Goal: Communication & Community: Answer question/provide support

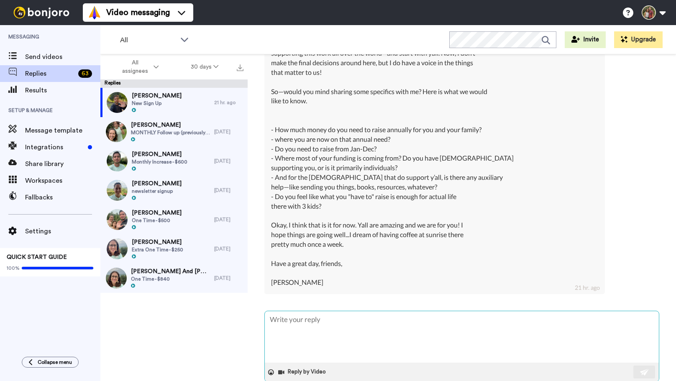
scroll to position [571, 0]
type textarea "S"
type textarea "x"
type textarea "Sa"
type textarea "x"
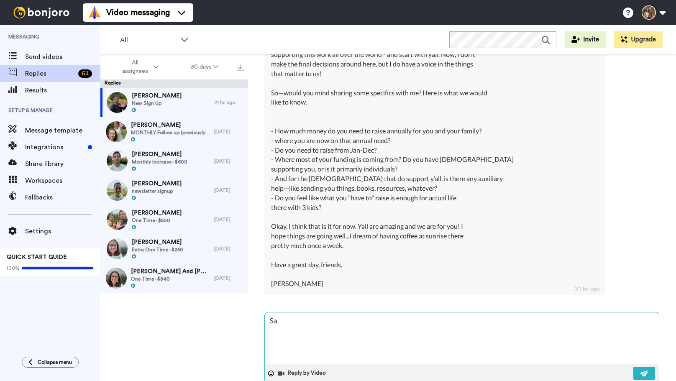
type textarea "Sar"
type textarea "x"
type textarea "[PERSON_NAME]"
type textarea "x"
type textarea "[PERSON_NAME]"
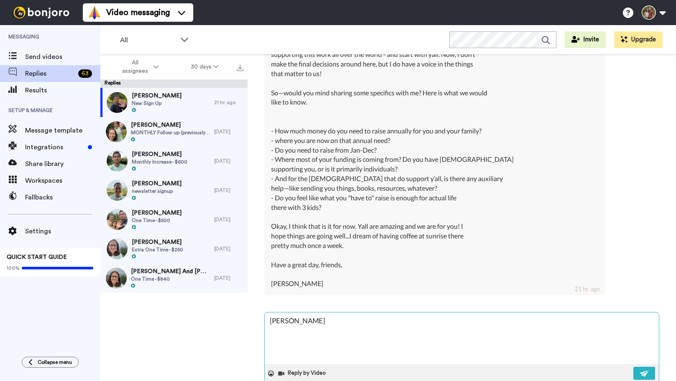
type textarea "x"
type textarea "[PERSON_NAME]"
type textarea "x"
type textarea "[PERSON_NAME] -"
type textarea "x"
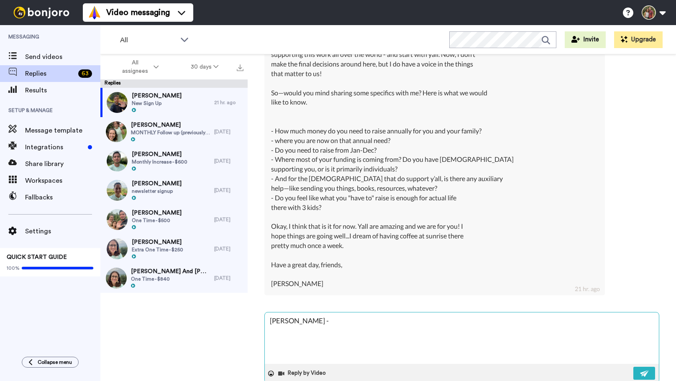
type textarea "[PERSON_NAME] -"
type textarea "x"
type textarea "[PERSON_NAME]"
type textarea "x"
type textarea "[PERSON_NAME]"
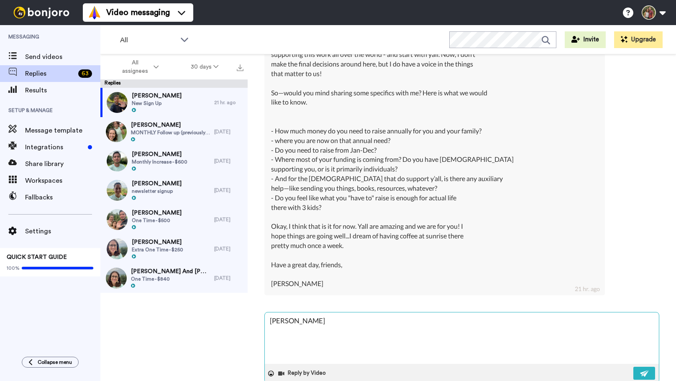
type textarea "x"
type textarea "[PERSON_NAME]"
type textarea "x"
type textarea "[PERSON_NAME],"
type textarea "x"
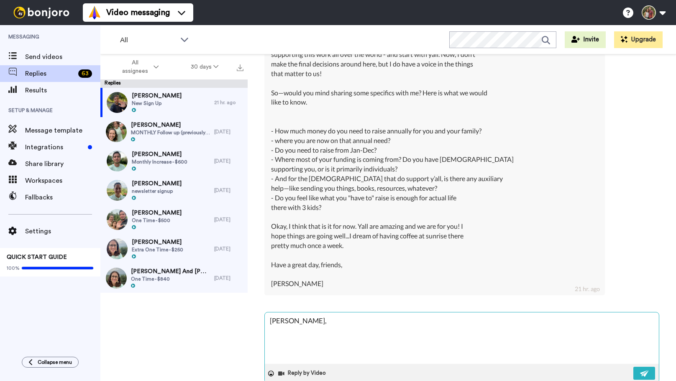
type textarea "[PERSON_NAME],"
type textarea "x"
type textarea "[PERSON_NAME], t"
type textarea "x"
type textarea "[PERSON_NAME], th"
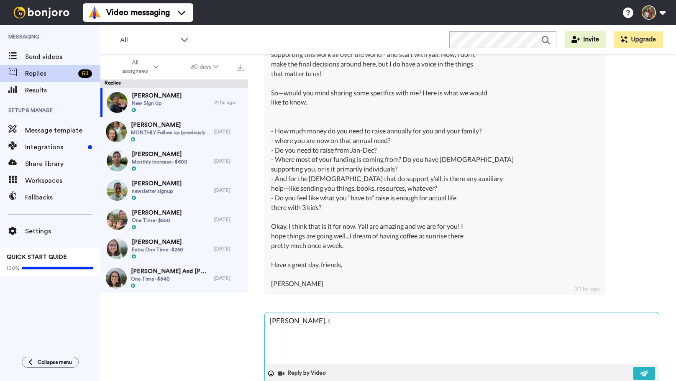
type textarea "x"
type textarea "[PERSON_NAME], tha"
type textarea "x"
type textarea "[PERSON_NAME], that"
type textarea "x"
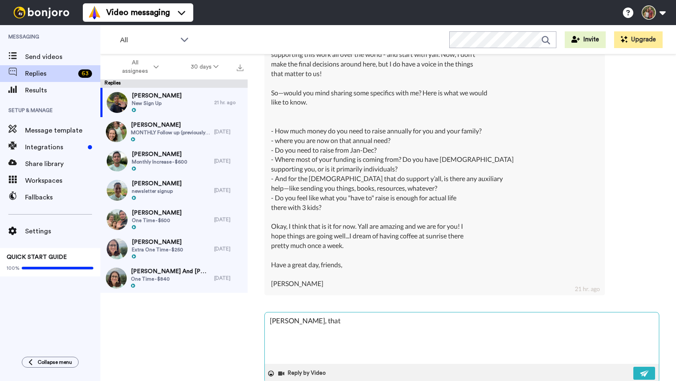
type textarea "[PERSON_NAME], tha"
type textarea "x"
type textarea "[PERSON_NAME], than"
type textarea "x"
type textarea "[PERSON_NAME], thank"
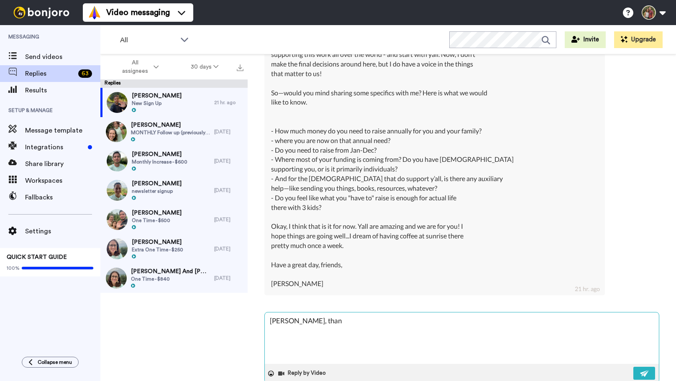
type textarea "x"
type textarea "[PERSON_NAME], thank"
type textarea "x"
type textarea "[PERSON_NAME], thank y"
type textarea "x"
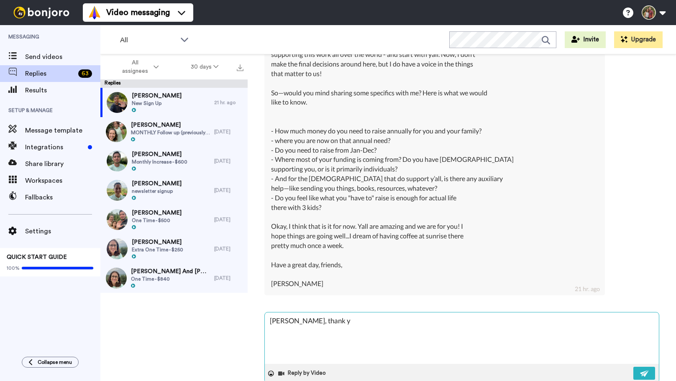
type textarea "[PERSON_NAME], thank yo"
type textarea "x"
type textarea "[PERSON_NAME], thank you"
type textarea "x"
type textarea "[PERSON_NAME], thank you"
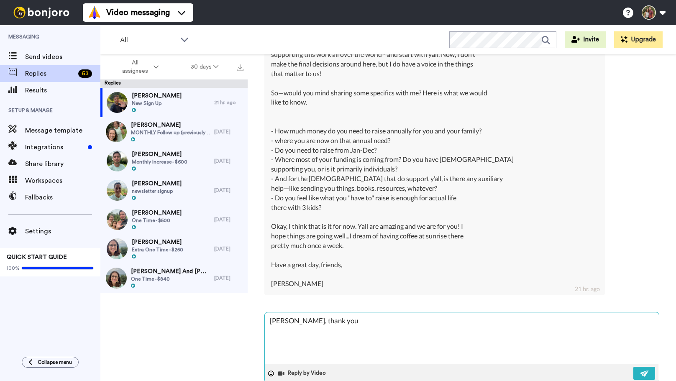
type textarea "x"
type textarea "[PERSON_NAME], thank you f"
type textarea "x"
type textarea "[PERSON_NAME], thank you fo"
type textarea "x"
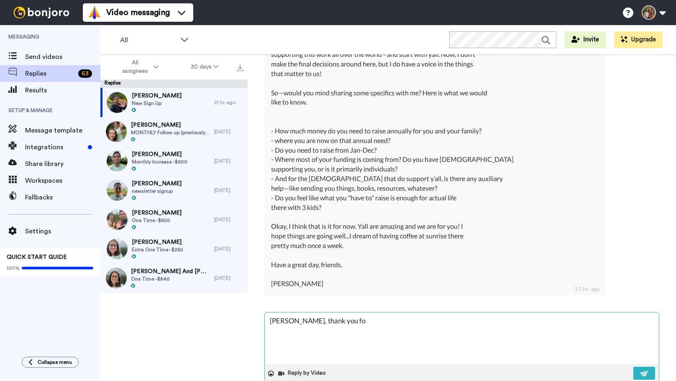
type textarea "[PERSON_NAME], thank you for"
type textarea "x"
type textarea "[PERSON_NAME], thank you for"
type textarea "x"
type textarea "[PERSON_NAME], thank you for y"
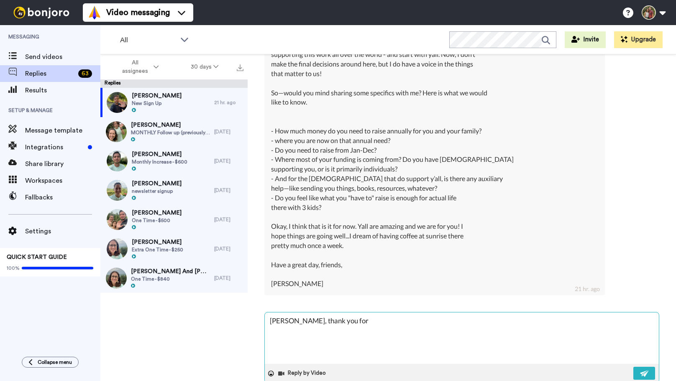
type textarea "x"
type textarea "[PERSON_NAME], thank you for yo"
type textarea "x"
type textarea "[PERSON_NAME], thank you for you"
type textarea "x"
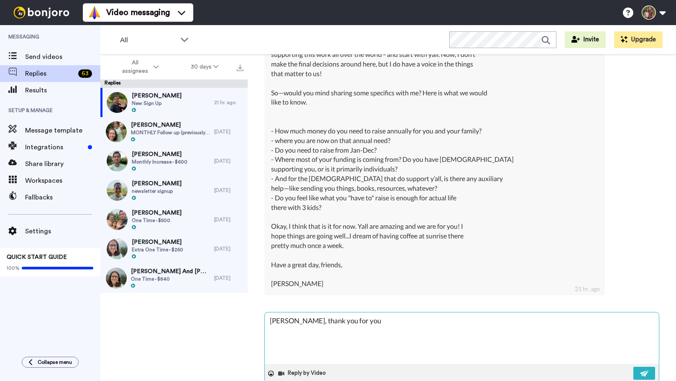
type textarea "[PERSON_NAME], thank you for your"
type textarea "x"
type textarea "[PERSON_NAME], thank you for your"
type textarea "x"
type textarea "[PERSON_NAME], thank you for your m"
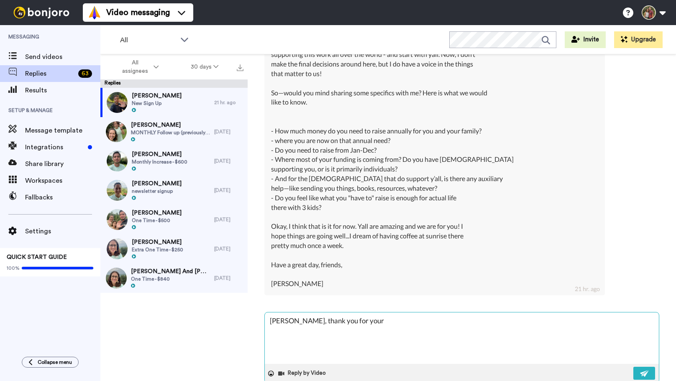
type textarea "x"
type textarea "[PERSON_NAME], thank you for your me"
type textarea "x"
type textarea "[PERSON_NAME], thank you for your mes"
type textarea "x"
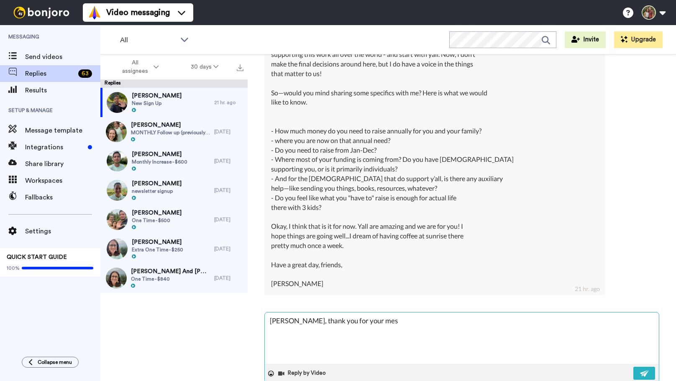
type textarea "[PERSON_NAME], thank you for your mess"
type textarea "x"
type textarea "[PERSON_NAME], thank you for your messa"
type textarea "x"
type textarea "[PERSON_NAME], thank you for your messag"
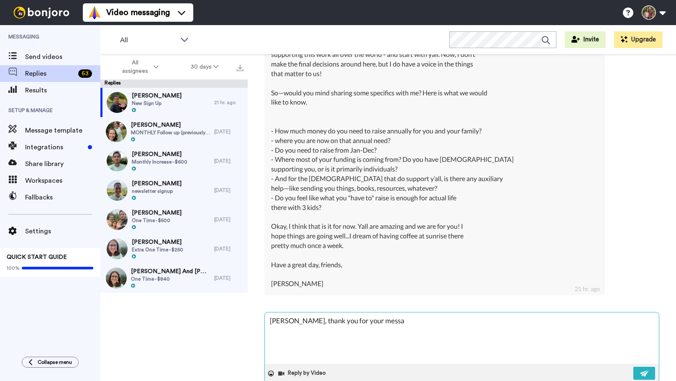
type textarea "x"
type textarea "[PERSON_NAME], thank you for your message"
type textarea "x"
type textarea "[PERSON_NAME], thank you for your message!"
type textarea "x"
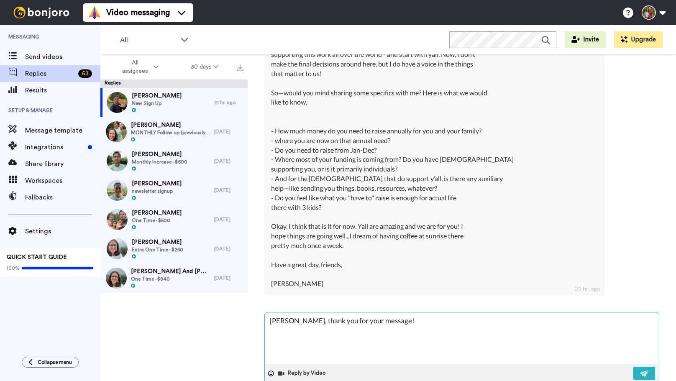
type textarea "[PERSON_NAME], thank you for your message!"
type textarea "x"
type textarea "[PERSON_NAME], thank you for your message! T"
type textarea "x"
type textarea "[PERSON_NAME], thank you for your message! Th"
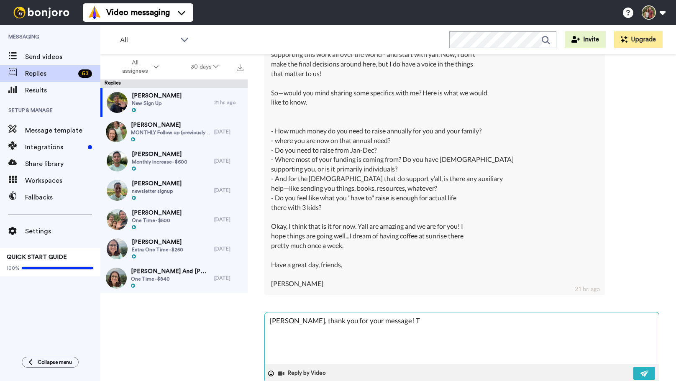
type textarea "x"
type textarea "[PERSON_NAME], thank you for your message! The"
type textarea "x"
type textarea "[PERSON_NAME], thank you for your message! Ther"
type textarea "x"
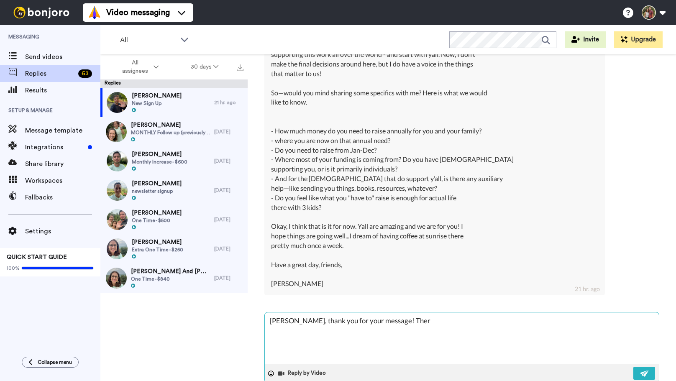
type textarea "[PERSON_NAME], thank you for your message! There"
type textarea "x"
type textarea "[PERSON_NAME], thank you for your message! There'"
type textarea "x"
type textarea "[PERSON_NAME], thank you for your message! There's"
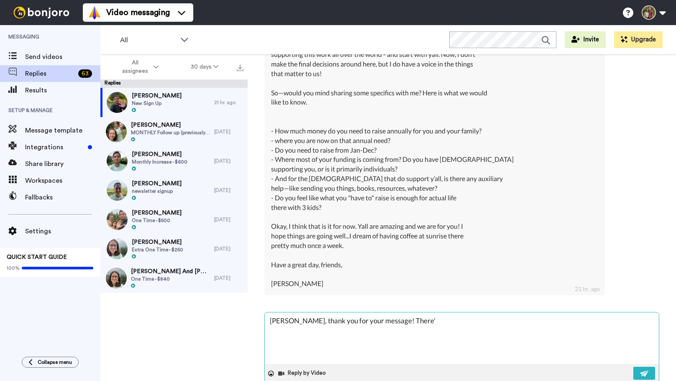
type textarea "x"
type textarea "[PERSON_NAME], thank you for your message! There's"
type textarea "x"
type textarea "[PERSON_NAME], thank you for your message! There's s"
type textarea "x"
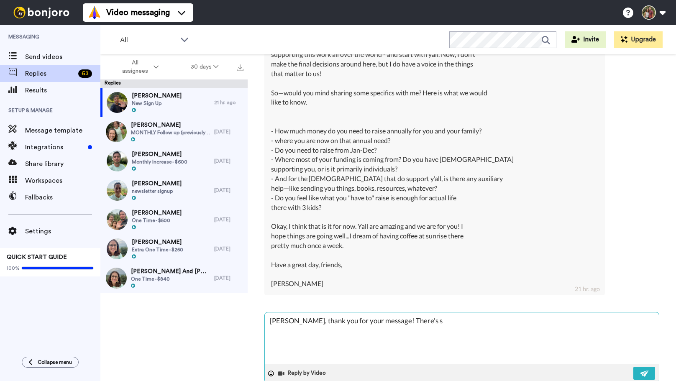
type textarea "[PERSON_NAME], thank you for your message! There's so"
type textarea "x"
type textarea "[PERSON_NAME], thank you for your message! There's so"
type textarea "x"
type textarea "[PERSON_NAME], thank you for your message! There's so m"
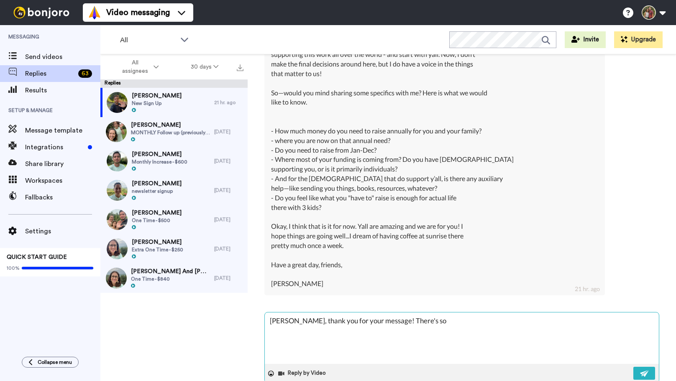
type textarea "x"
type textarea "[PERSON_NAME], thank you for your message! There's so mc"
type textarea "x"
type textarea "[PERSON_NAME], thank you for your message! There's so m"
type textarea "x"
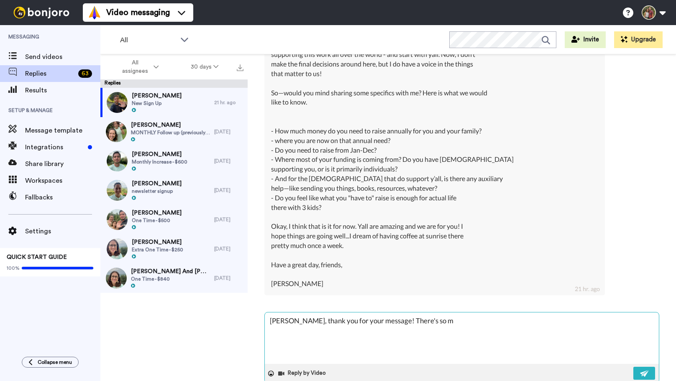
type textarea "[PERSON_NAME], thank you for your message! There's so mu"
type textarea "x"
type textarea "[PERSON_NAME], thank you for your message! There's so muc"
type textarea "x"
type textarea "[PERSON_NAME], thank you for your message! There's so much"
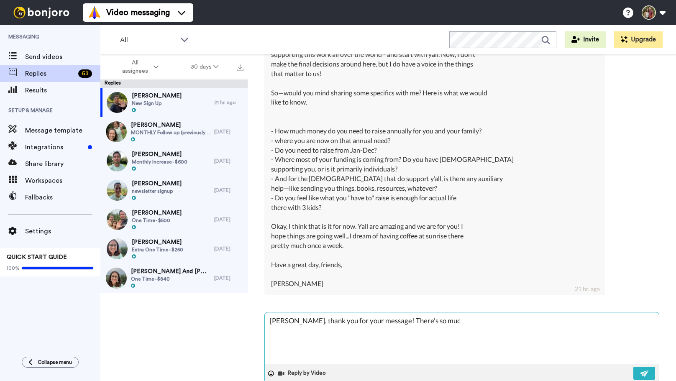
type textarea "x"
type textarea "[PERSON_NAME], thank you for your message! There's so much"
type textarea "x"
type textarea "[PERSON_NAME], thank you for your message! There's so much g"
type textarea "x"
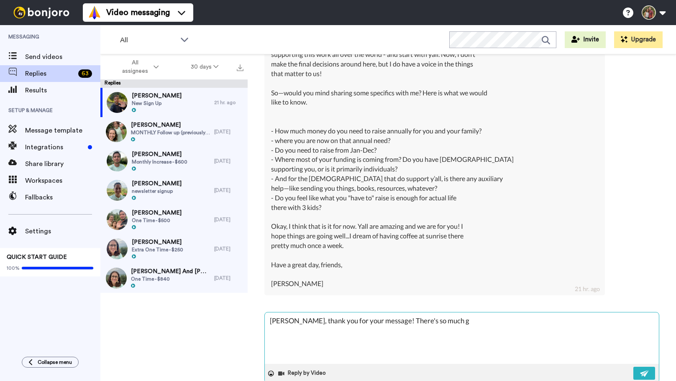
type textarea "[PERSON_NAME], thank you for your message! There's so much go"
type textarea "x"
type textarea "[PERSON_NAME], thank you for your message! There's so much goo"
type textarea "x"
type textarea "[PERSON_NAME], thank you for your message! There's so much good"
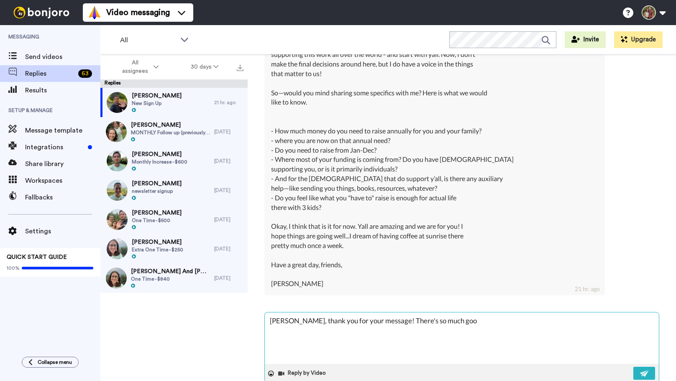
type textarea "x"
type textarea "[PERSON_NAME], thank you for your message! There's so much goodn"
type textarea "x"
type textarea "[PERSON_NAME], thank you for your message! There's so much goodne"
type textarea "x"
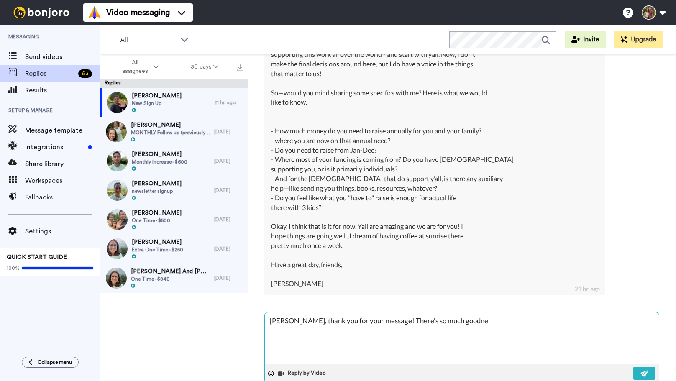
type textarea "[PERSON_NAME], thank you for your message! There's so much goodnes"
type textarea "x"
type textarea "[PERSON_NAME], thank you for your message! There's so much goodness"
type textarea "x"
type textarea "[PERSON_NAME], thank you for your message! There's so much goodness"
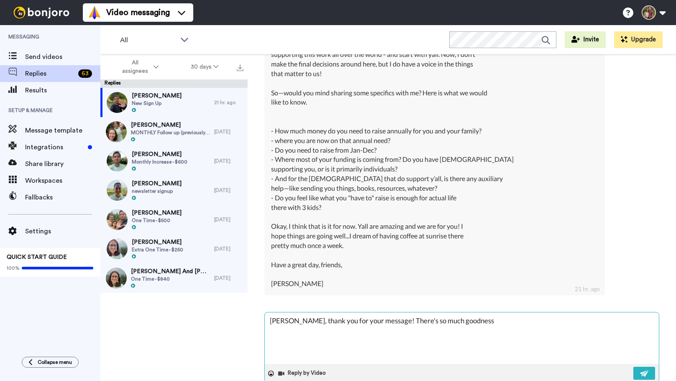
type textarea "x"
type textarea "[PERSON_NAME], thank you for your message! There's so much goodness t"
type textarea "x"
type textarea "[PERSON_NAME], thank you for your message! There's so much goodness to"
type textarea "x"
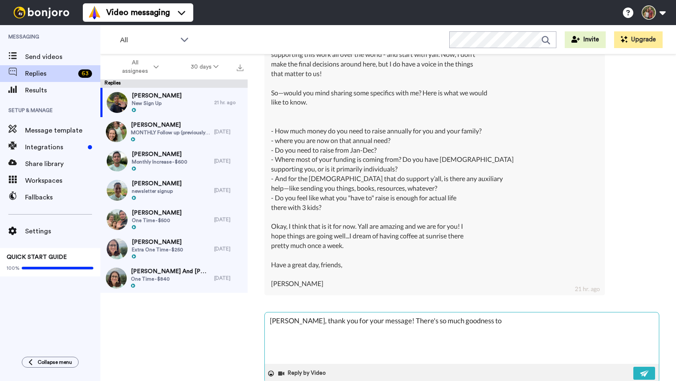
type textarea "[PERSON_NAME], thank you for your message! There's so much goodness to"
type textarea "x"
type textarea "[PERSON_NAME], thank you for your message! There's so much goodness to u"
type textarea "x"
type textarea "[PERSON_NAME], thank you for your message! There's so much goodness to un"
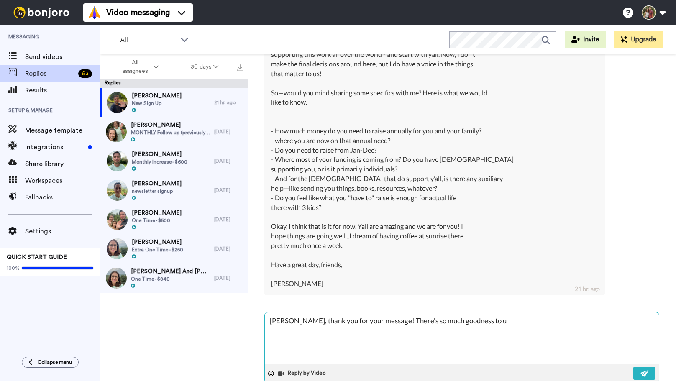
type textarea "x"
type textarea "[PERSON_NAME], thank you for your message! There's so much goodness to unp"
type textarea "x"
type textarea "[PERSON_NAME], thank you for your message! There's so much goodness to unpa"
type textarea "x"
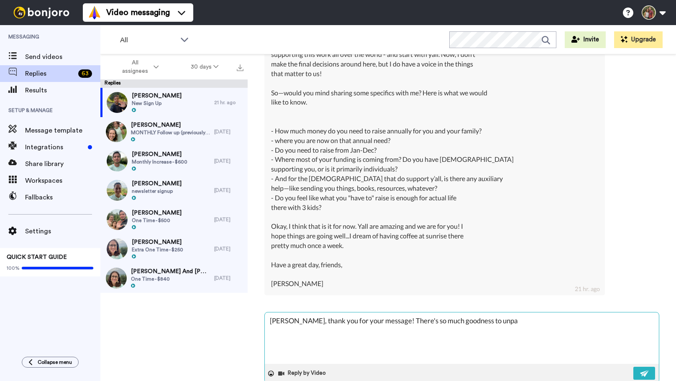
type textarea "[PERSON_NAME], thank you for your message! There's so much goodness to unpac"
type textarea "x"
type textarea "[PERSON_NAME], thank you for your message! There's so much goodness to unpack"
type textarea "x"
type textarea "[PERSON_NAME], thank you for your message! There's so much goodness to unpack"
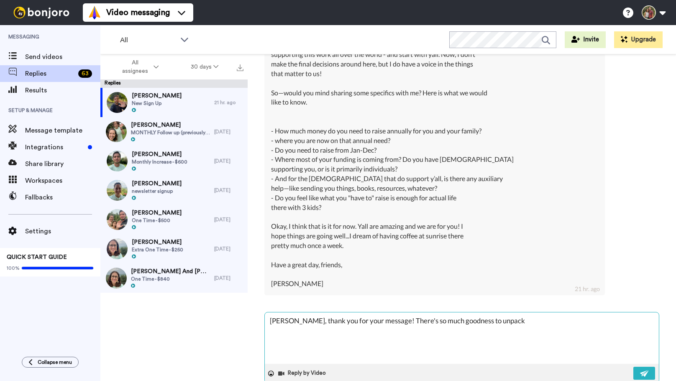
type textarea "x"
type textarea "[PERSON_NAME], thank you for your message! There's so much goodness to unpack a"
type textarea "x"
type textarea "[PERSON_NAME], thank you for your message! There's so much goodness to unpack an"
type textarea "x"
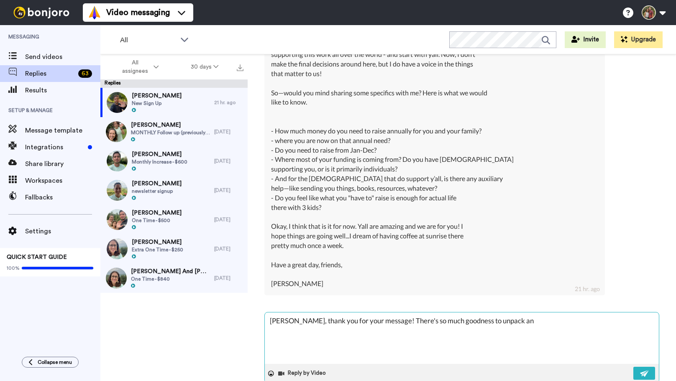
type textarea "[PERSON_NAME], thank you for your message! There's so much goodness to unpack a…"
type textarea "x"
type textarea "[PERSON_NAME], thank you for your message! There's so much goodness to unpack a…"
type textarea "x"
type textarea "[PERSON_NAME], thank you for your message! There's so much goodness to unpack a…"
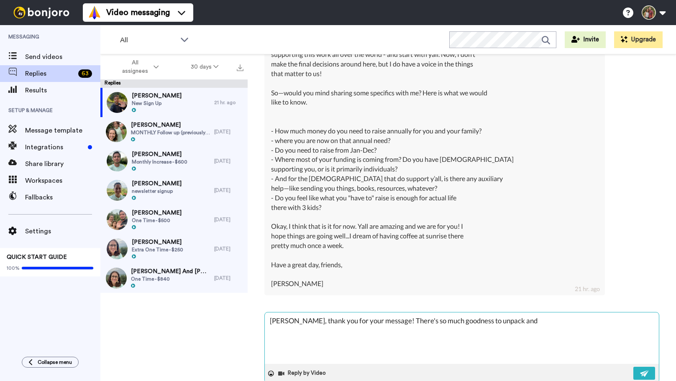
type textarea "x"
type textarea "[PERSON_NAME], thank you for your message! There's so much goodness to unpack a…"
type textarea "x"
type textarea "[PERSON_NAME], thank you for your message! There's so much goodness to unpack a…"
type textarea "x"
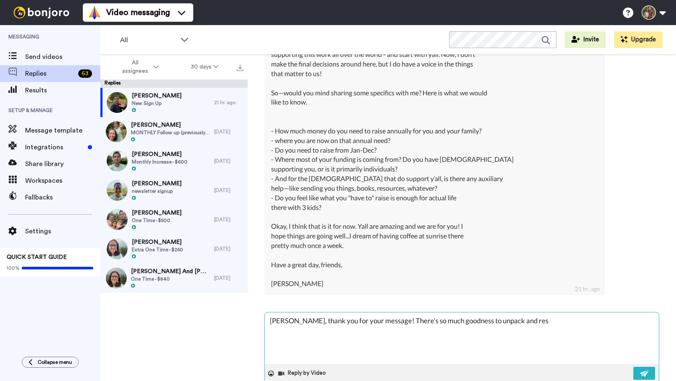
type textarea "[PERSON_NAME], thank you for your message! There's so much goodness to unpack a…"
type textarea "x"
type textarea "[PERSON_NAME], thank you for your message! There's so much goodness to unpack a…"
type textarea "x"
type textarea "[PERSON_NAME], thank you for your message! There's so much goodness to unpack a…"
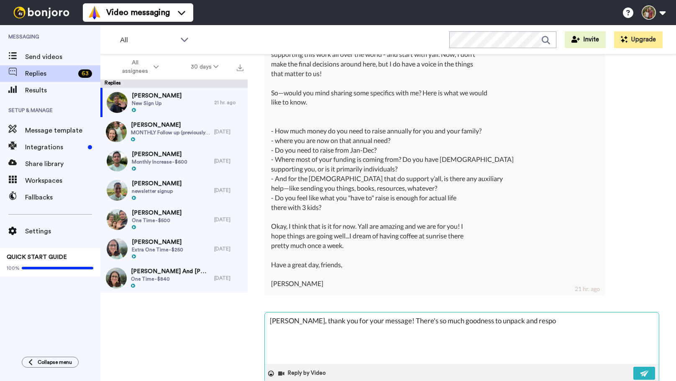
type textarea "x"
type textarea "[PERSON_NAME], thank you for your message! There's so much goodness to unpack a…"
type textarea "x"
type textarea "[PERSON_NAME], thank you for your message! There's so much goodness to unpack a…"
type textarea "x"
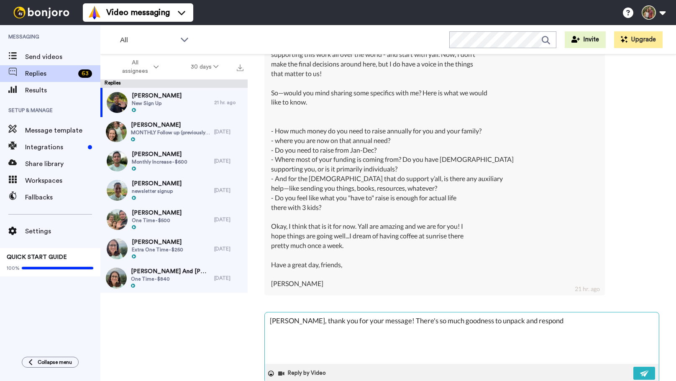
type textarea "[PERSON_NAME], thank you for your message! There's so much goodness to unpack a…"
type textarea "x"
type textarea "[PERSON_NAME], thank you for your message! There's so much goodness to unpack a…"
type textarea "x"
type textarea "[PERSON_NAME], thank you for your message! There's so much goodness to unpack a…"
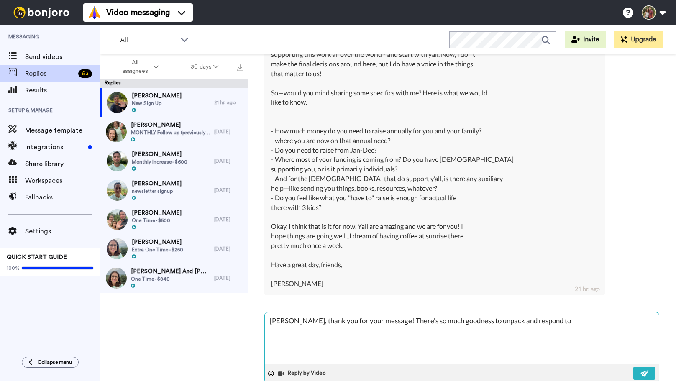
type textarea "x"
type textarea "[PERSON_NAME], thank you for your message! There's so much goodness to unpack a…"
type textarea "x"
type textarea "[PERSON_NAME], thank you for your message! There's so much goodness to unpack a…"
type textarea "x"
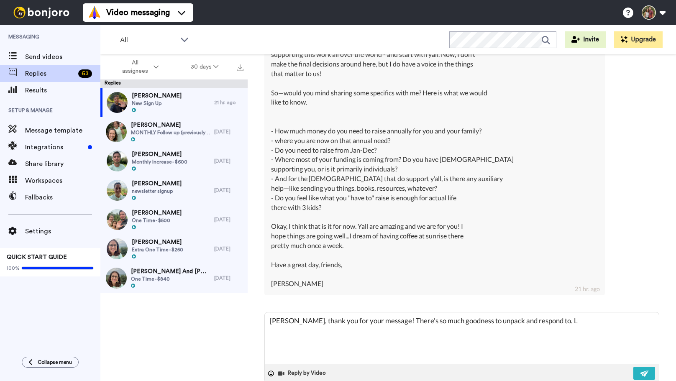
type textarea "[PERSON_NAME], thank you for your message! There's so much goodness to unpack a…"
type textarea "x"
type textarea "[PERSON_NAME], thank you for your message! There's so much goodness to unpack a…"
type textarea "x"
type textarea "[PERSON_NAME], thank you for your message! There's so much goodness to unpack a…"
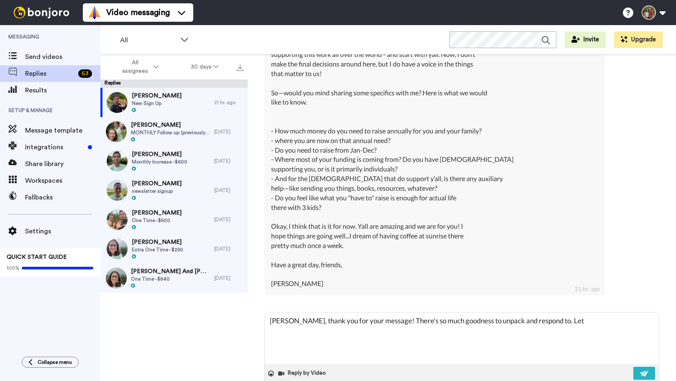
type textarea "x"
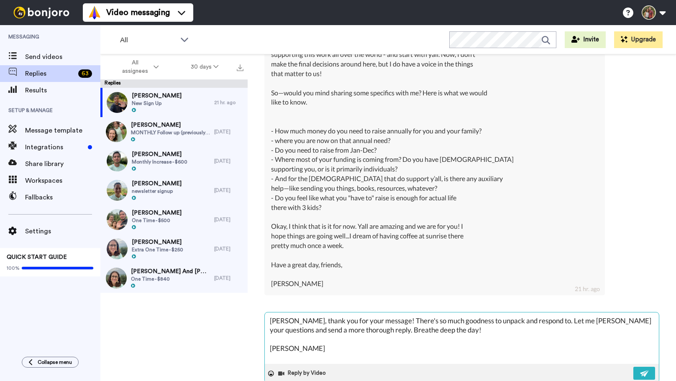
click at [437, 313] on textarea "[PERSON_NAME], thank you for your message! There's so much goodness to unpack a…" at bounding box center [462, 338] width 394 height 51
click at [273, 371] on icon at bounding box center [271, 374] width 6 height 6
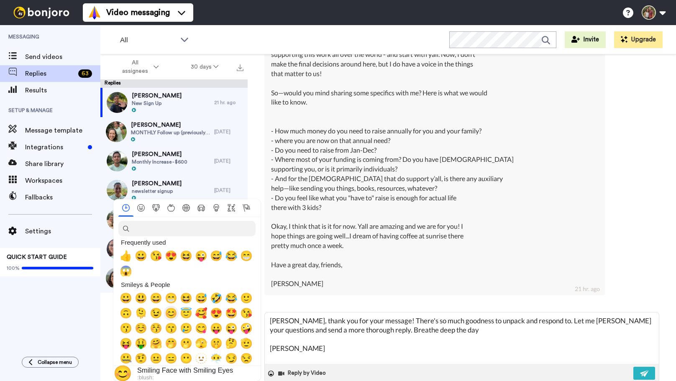
click at [172, 314] on span "😊" at bounding box center [171, 314] width 13 height 12
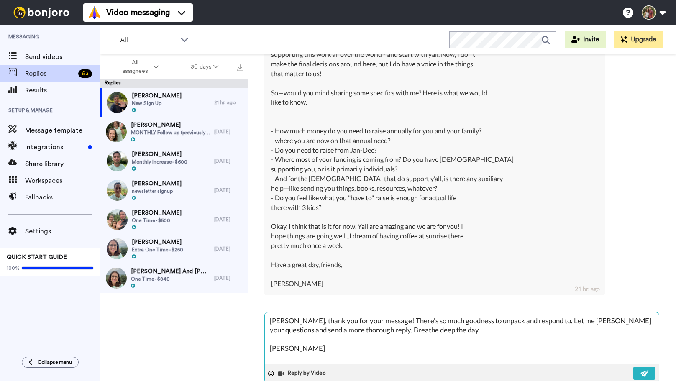
click at [309, 323] on textarea "[PERSON_NAME], thank you for your message! There's so much goodness to unpack a…" at bounding box center [462, 338] width 394 height 51
click at [303, 328] on textarea "[PERSON_NAME], thank you for your message! There's so much goodness to unpack a…" at bounding box center [462, 338] width 394 height 51
click at [437, 313] on textarea "[PERSON_NAME], thank you for your message! There's so much goodness to unpack a…" at bounding box center [462, 338] width 394 height 51
click at [270, 371] on icon at bounding box center [271, 374] width 6 height 6
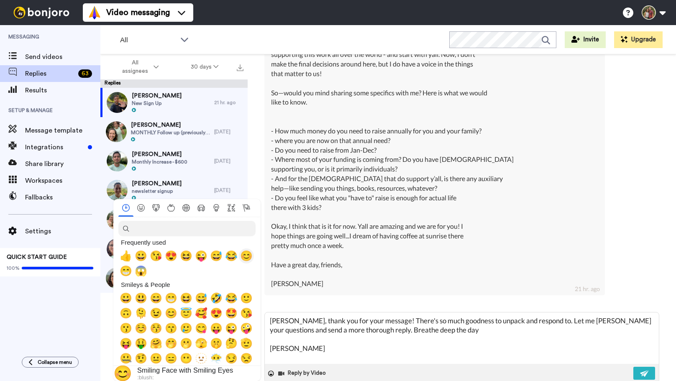
click at [247, 255] on span "😊" at bounding box center [246, 256] width 13 height 12
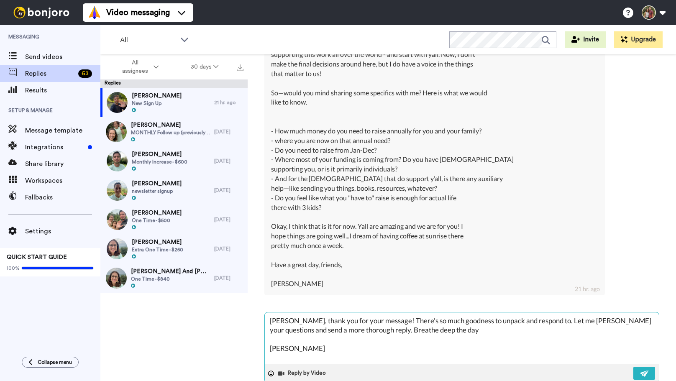
click at [363, 337] on textarea "[PERSON_NAME], thank you for your message! There's so much goodness to unpack a…" at bounding box center [462, 338] width 394 height 51
click at [268, 368] on div at bounding box center [271, 374] width 13 height 13
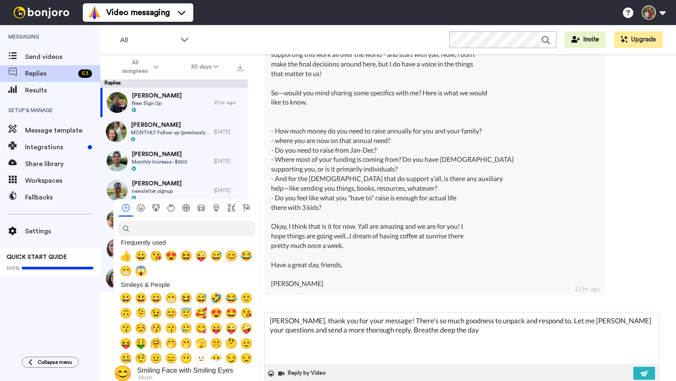
click at [231, 258] on span "😊" at bounding box center [231, 256] width 13 height 12
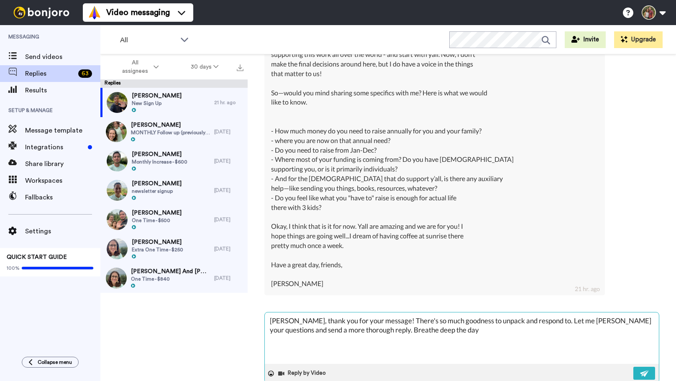
click at [481, 313] on textarea "[PERSON_NAME], thank you for your message! There's so much goodness to unpack a…" at bounding box center [462, 338] width 394 height 51
click at [641, 367] on button at bounding box center [645, 373] width 22 height 13
